Goal: Task Accomplishment & Management: Manage account settings

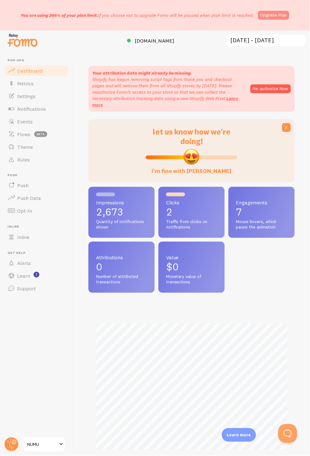
click at [279, 14] on link "Upgrade Plan" at bounding box center [273, 15] width 31 height 9
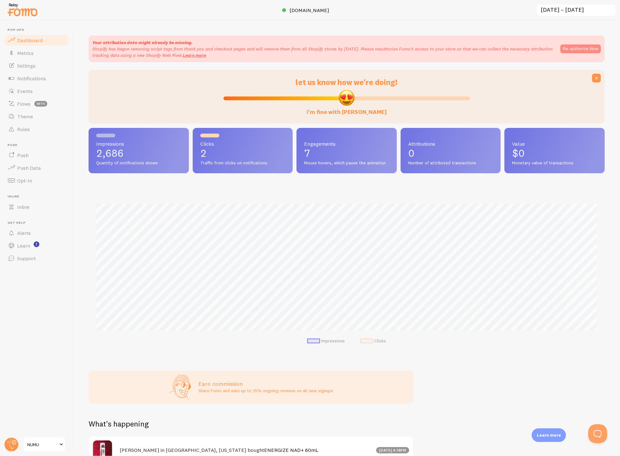
click at [583, 47] on button "Re-authorize Now" at bounding box center [580, 48] width 41 height 9
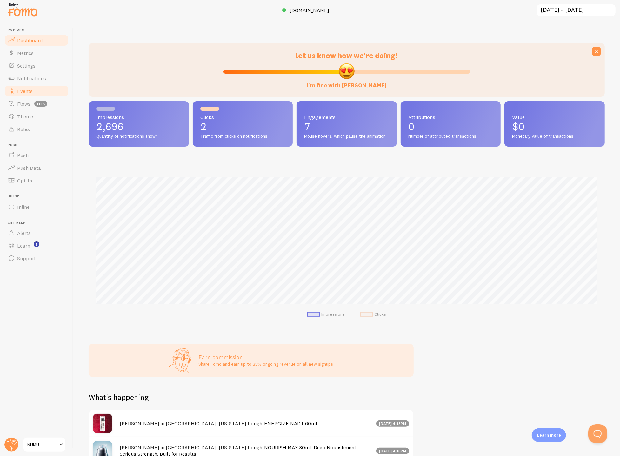
click at [36, 87] on link "Events" at bounding box center [36, 91] width 65 height 13
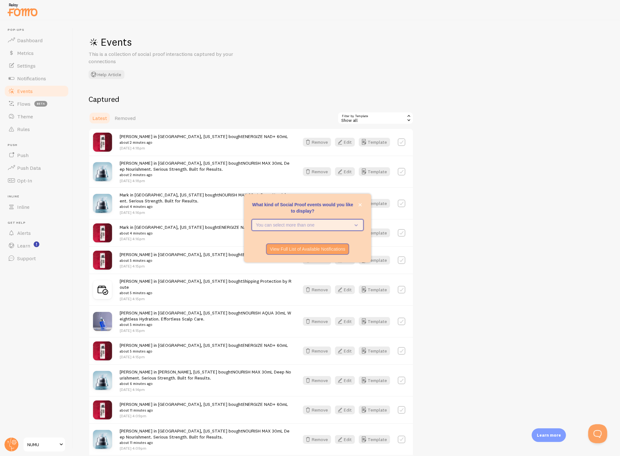
click at [353, 225] on icon "What kind of Social Proof events would you like to display?" at bounding box center [354, 224] width 9 height 7
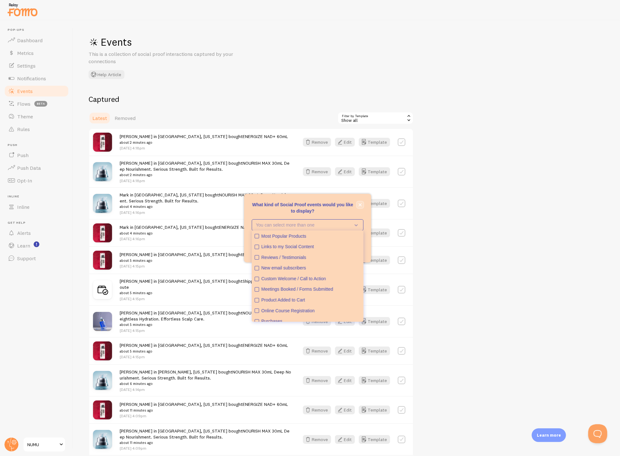
click at [360, 204] on icon "close," at bounding box center [359, 204] width 3 height 3
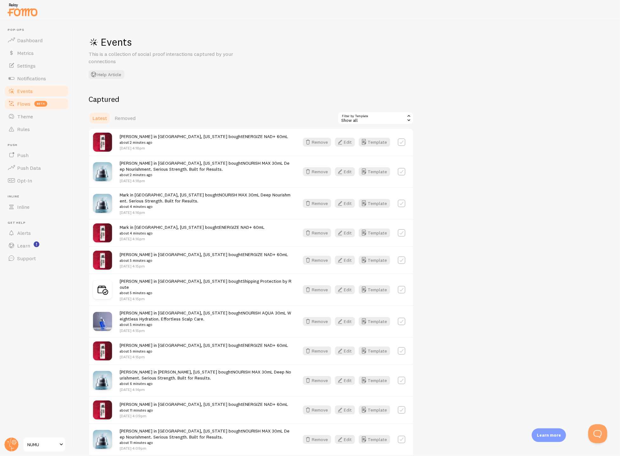
click at [18, 104] on span "Flows" at bounding box center [23, 104] width 13 height 6
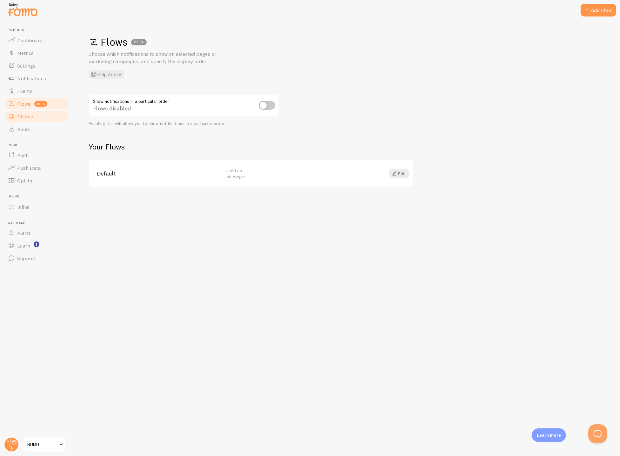
click at [19, 116] on span "Theme" at bounding box center [25, 116] width 16 height 6
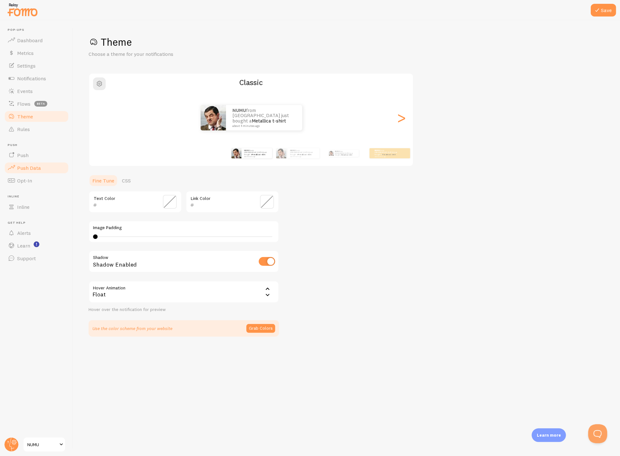
click at [25, 164] on link "Push Data" at bounding box center [36, 167] width 65 height 13
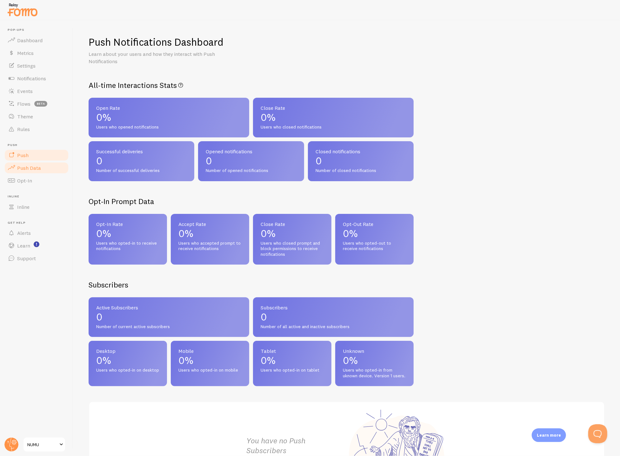
click at [25, 156] on span "Push" at bounding box center [22, 155] width 11 height 6
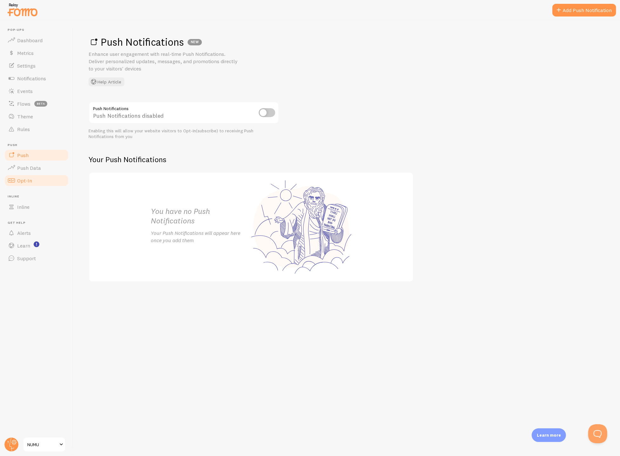
click at [31, 180] on link "Opt-In" at bounding box center [36, 180] width 65 height 13
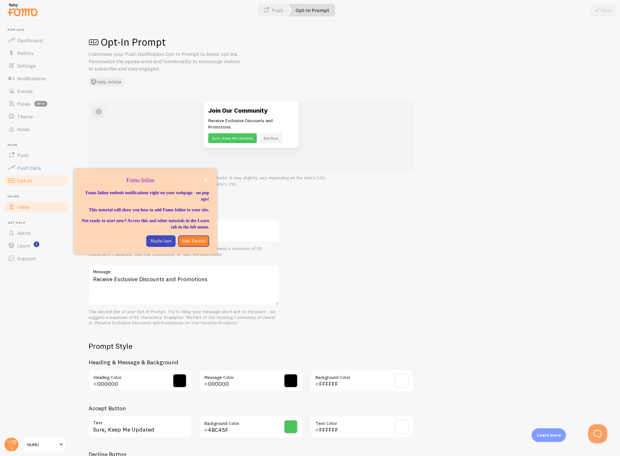
click at [29, 204] on span "Inline" at bounding box center [23, 207] width 12 height 6
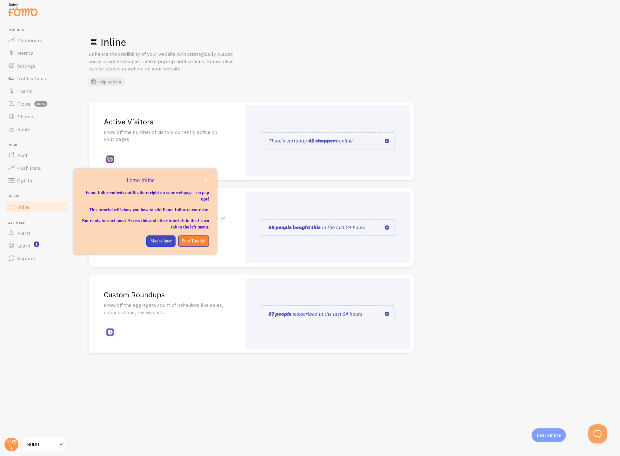
click at [460, 127] on div "Inline Enhance the credibility of your website with strategically placed social…" at bounding box center [346, 238] width 546 height 436
click at [203, 181] on button "close," at bounding box center [205, 179] width 7 height 7
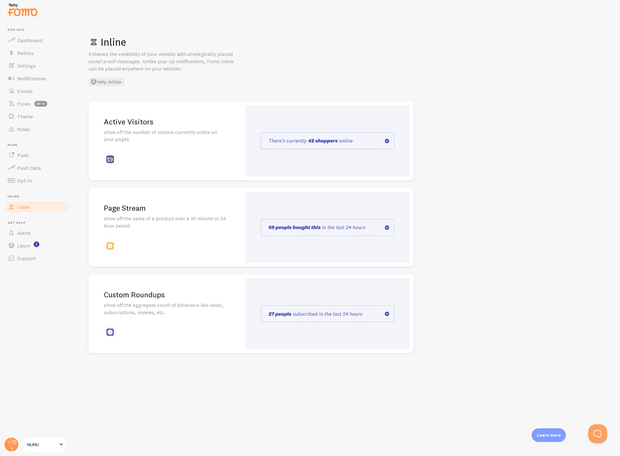
click at [196, 246] on div "Page Stream show off the sales of a product over a 30 minute or 24 hour period" at bounding box center [165, 227] width 153 height 79
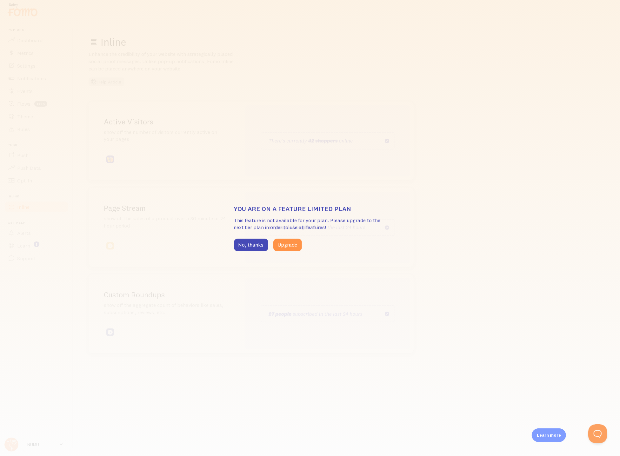
click at [381, 157] on div "You are on a feature limited plan This feature is not available for your plan. …" at bounding box center [310, 228] width 620 height 456
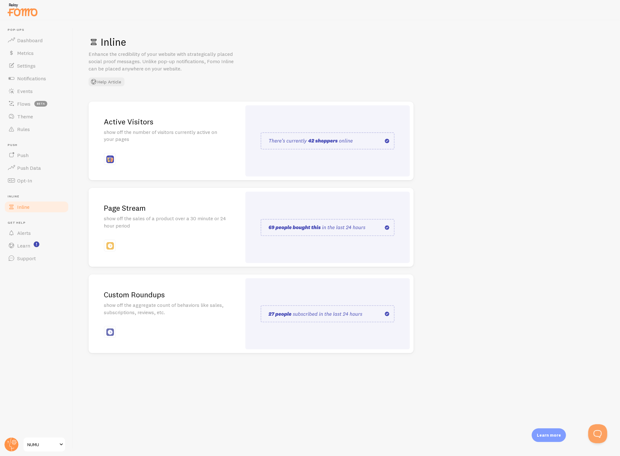
click at [51, 442] on span "NUMU" at bounding box center [42, 445] width 30 height 8
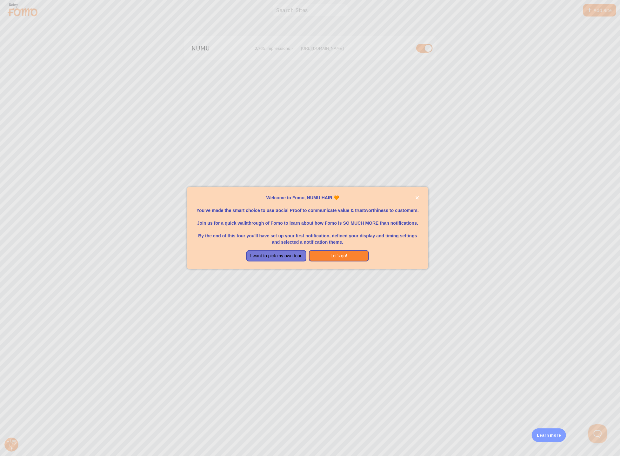
click at [234, 136] on div at bounding box center [310, 228] width 620 height 456
click at [340, 109] on div at bounding box center [310, 228] width 620 height 456
click at [415, 195] on button "close," at bounding box center [417, 197] width 7 height 7
